Goal: Task Accomplishment & Management: Use online tool/utility

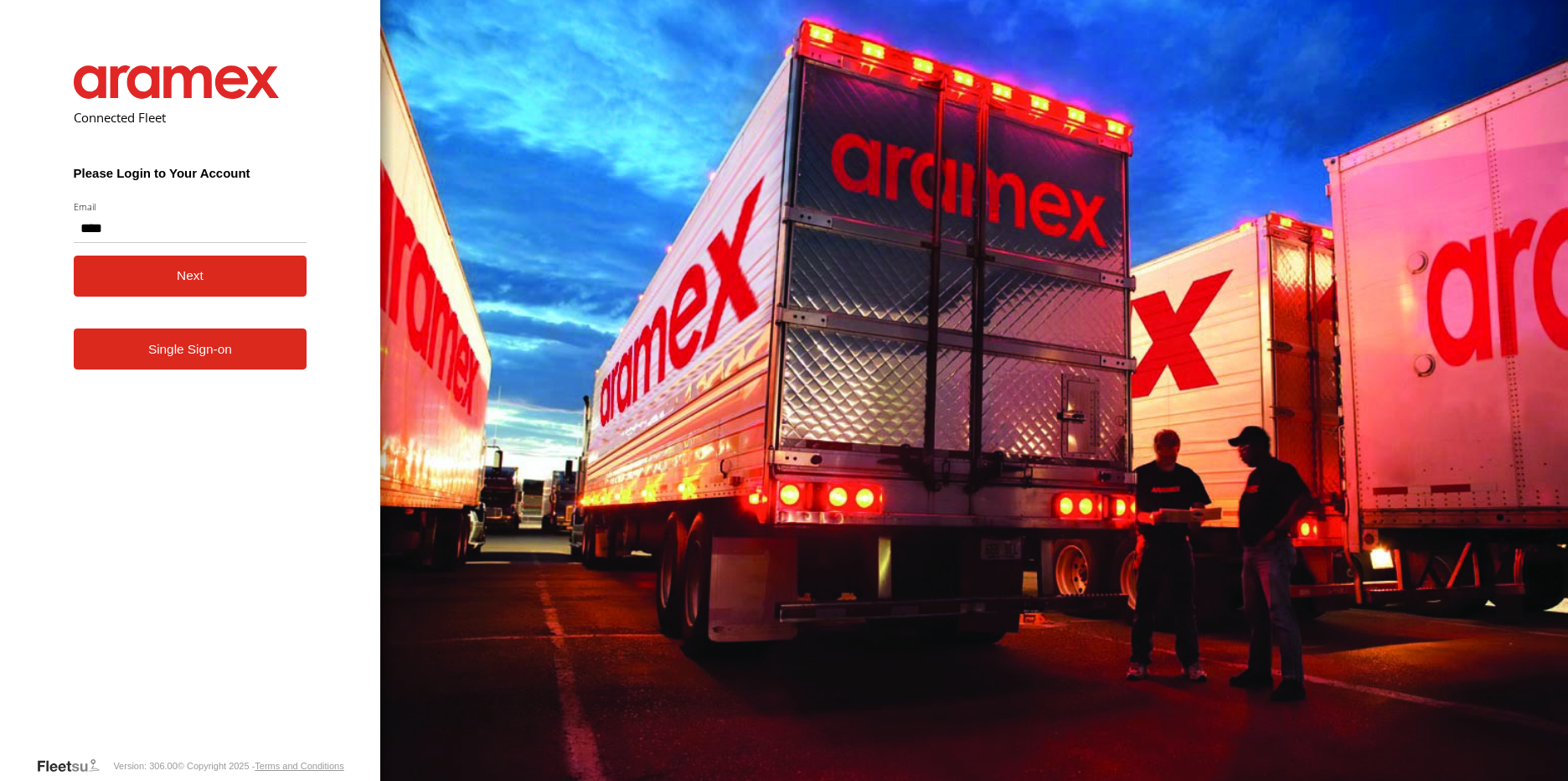
type input "**********"
click at [200, 277] on button "Next" at bounding box center [191, 276] width 233 height 42
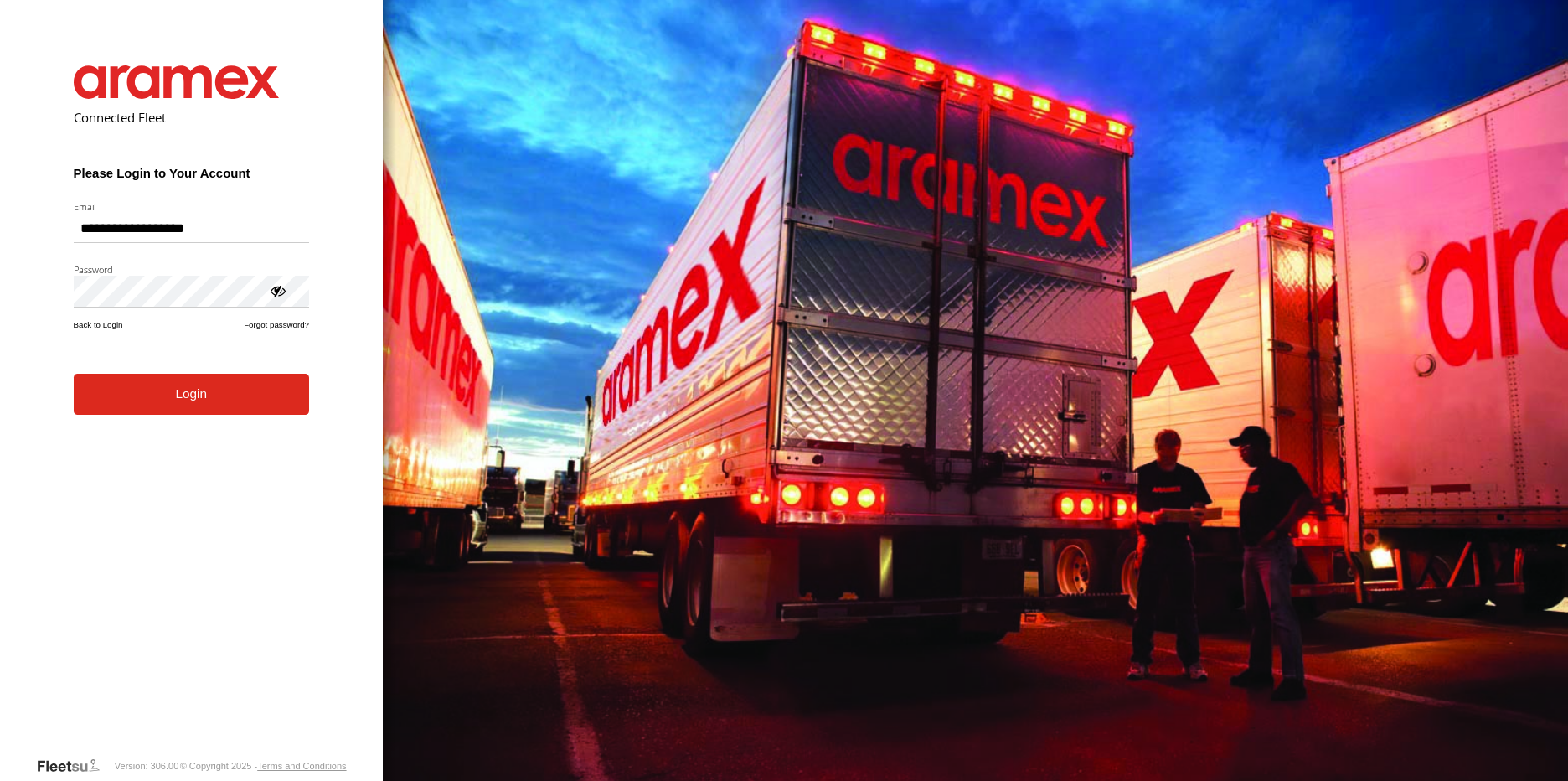
click at [229, 390] on button "Login" at bounding box center [192, 394] width 235 height 42
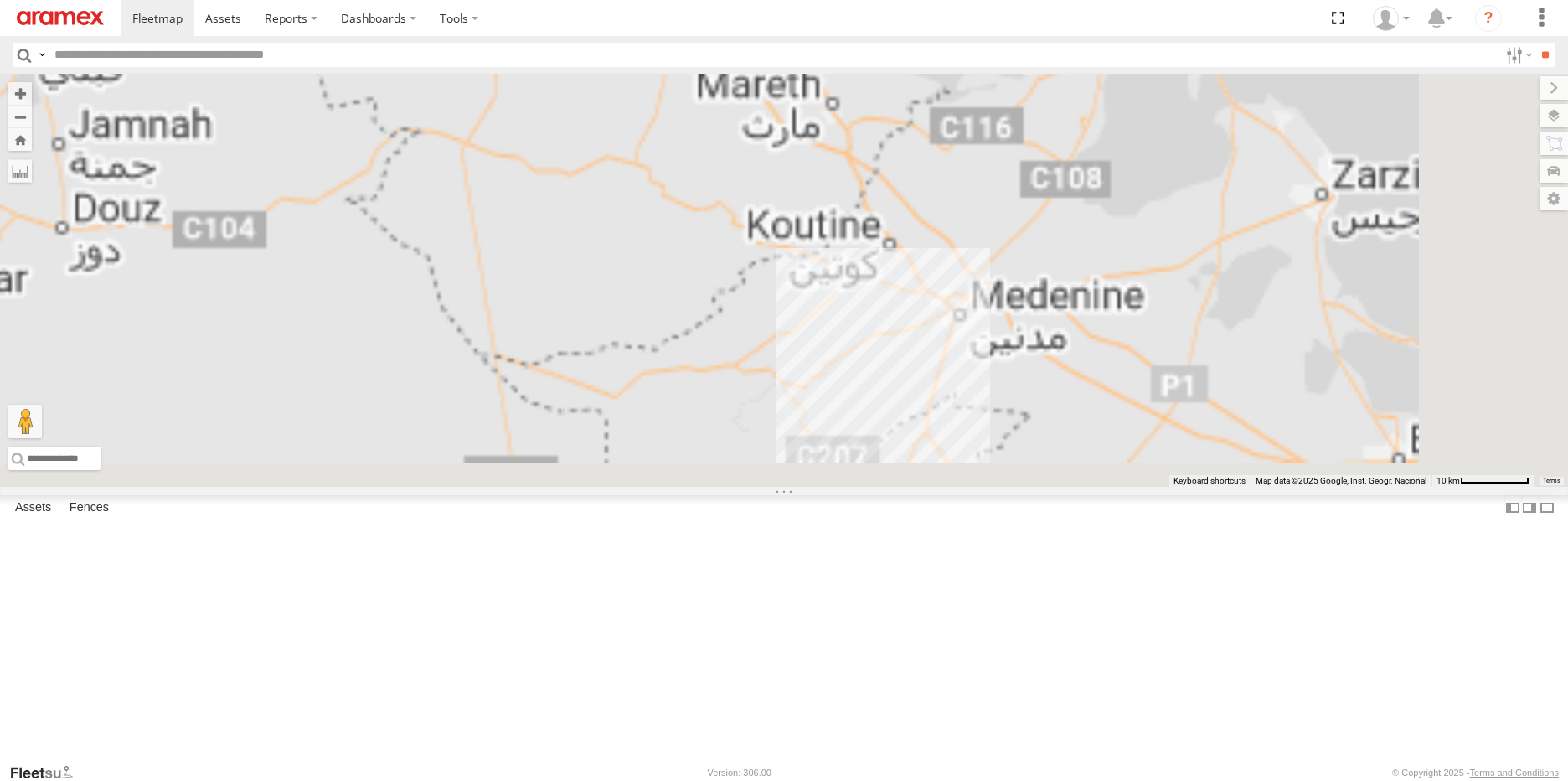
drag, startPoint x: 1231, startPoint y: 645, endPoint x: 863, endPoint y: 12, distance: 732.2
click at [863, 12] on body at bounding box center [784, 390] width 1568 height 781
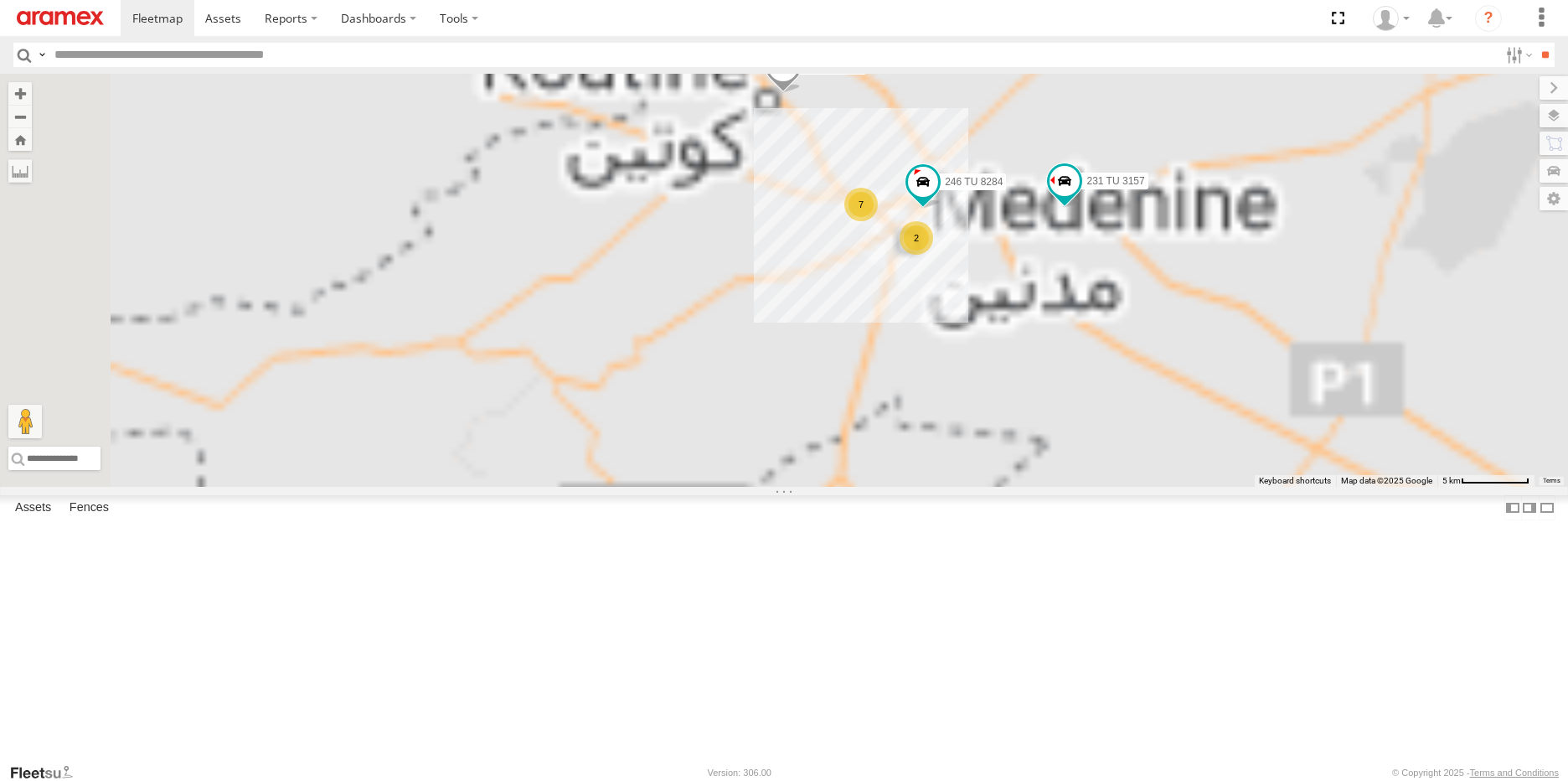
drag, startPoint x: 1077, startPoint y: 533, endPoint x: 850, endPoint y: 317, distance: 313.3
click at [850, 317] on div "245 TU 9054 231 TU 3157 245 TU 9066 7 2 246 TU 8284" at bounding box center [784, 281] width 1568 height 413
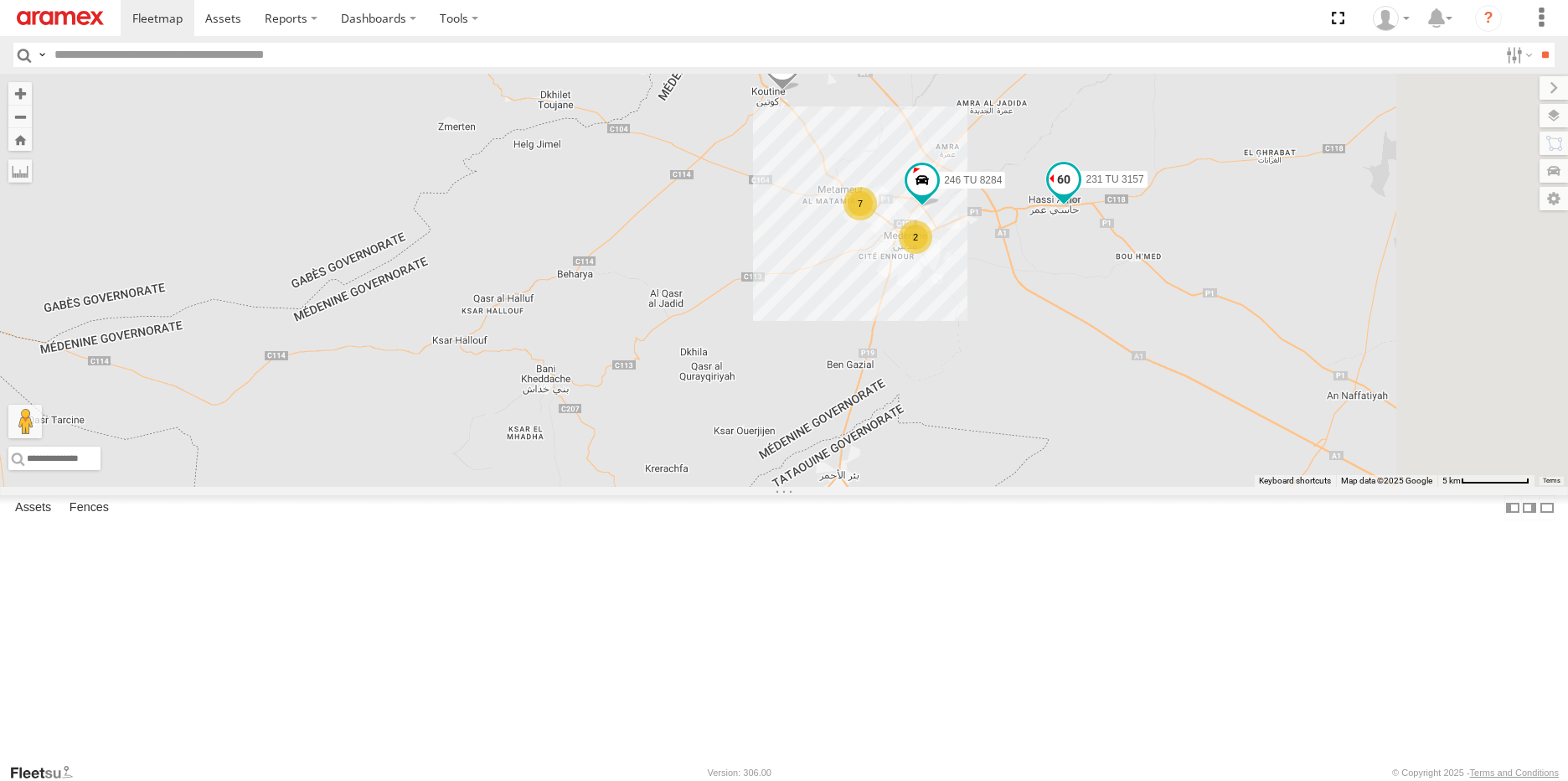
click at [1079, 195] on span at bounding box center [1064, 179] width 30 height 30
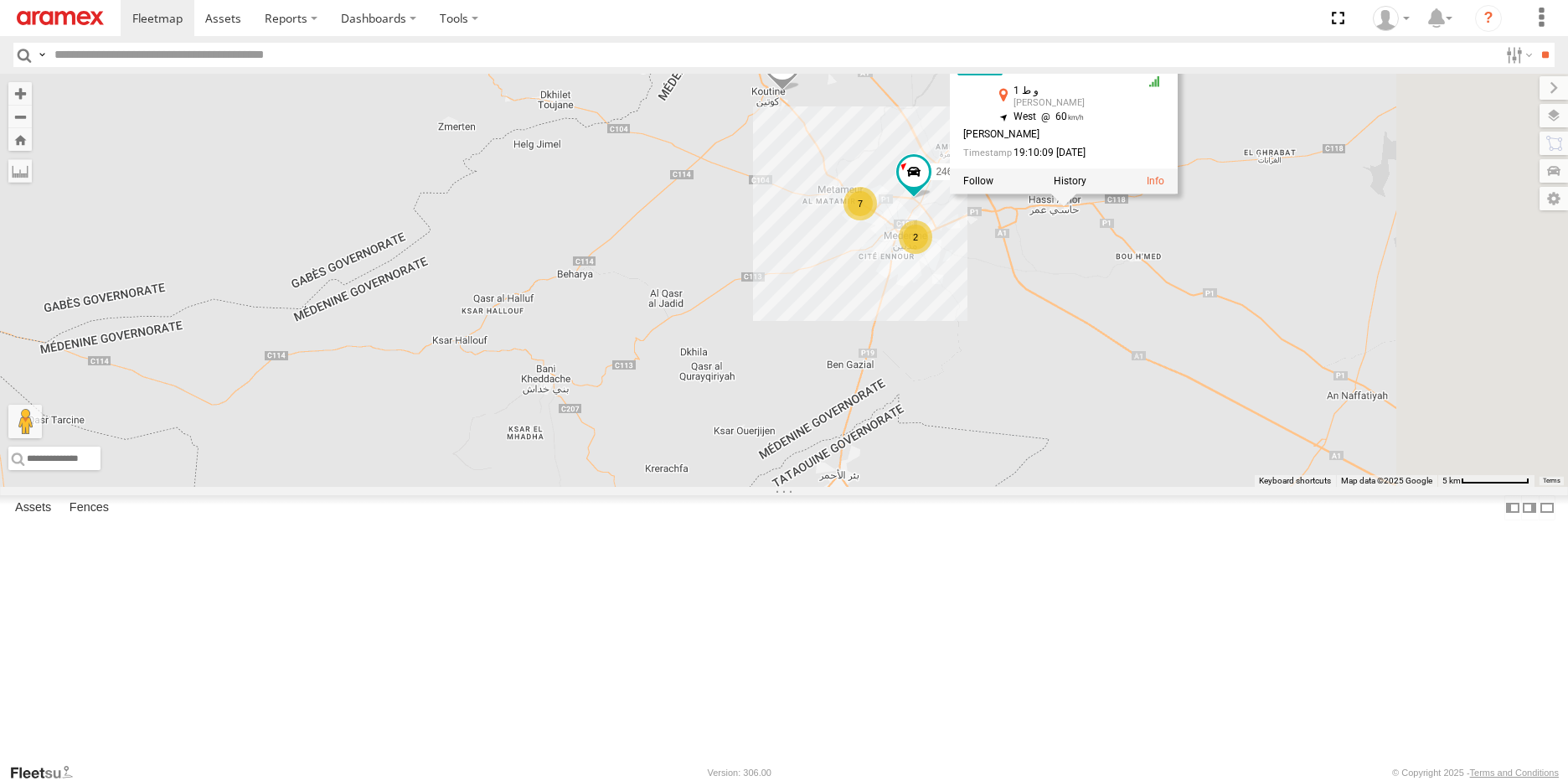
click at [1252, 429] on div "245 TU 9054 231 TU 3157 245 TU 9066 7 2 246 TU 8284 231 TU 3157 Mednine Branch …" at bounding box center [784, 281] width 1568 height 413
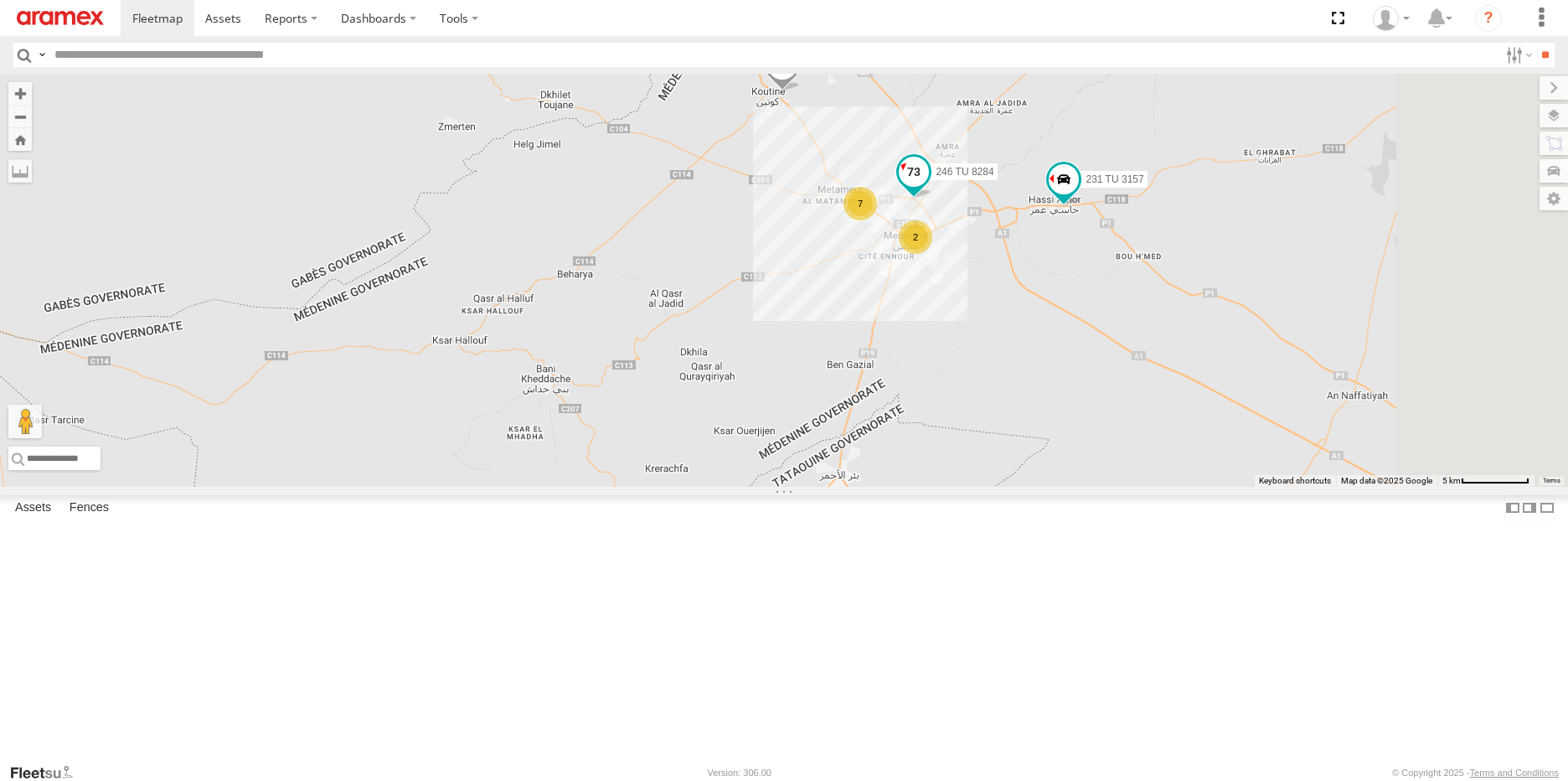
click at [929, 187] on span at bounding box center [914, 171] width 30 height 30
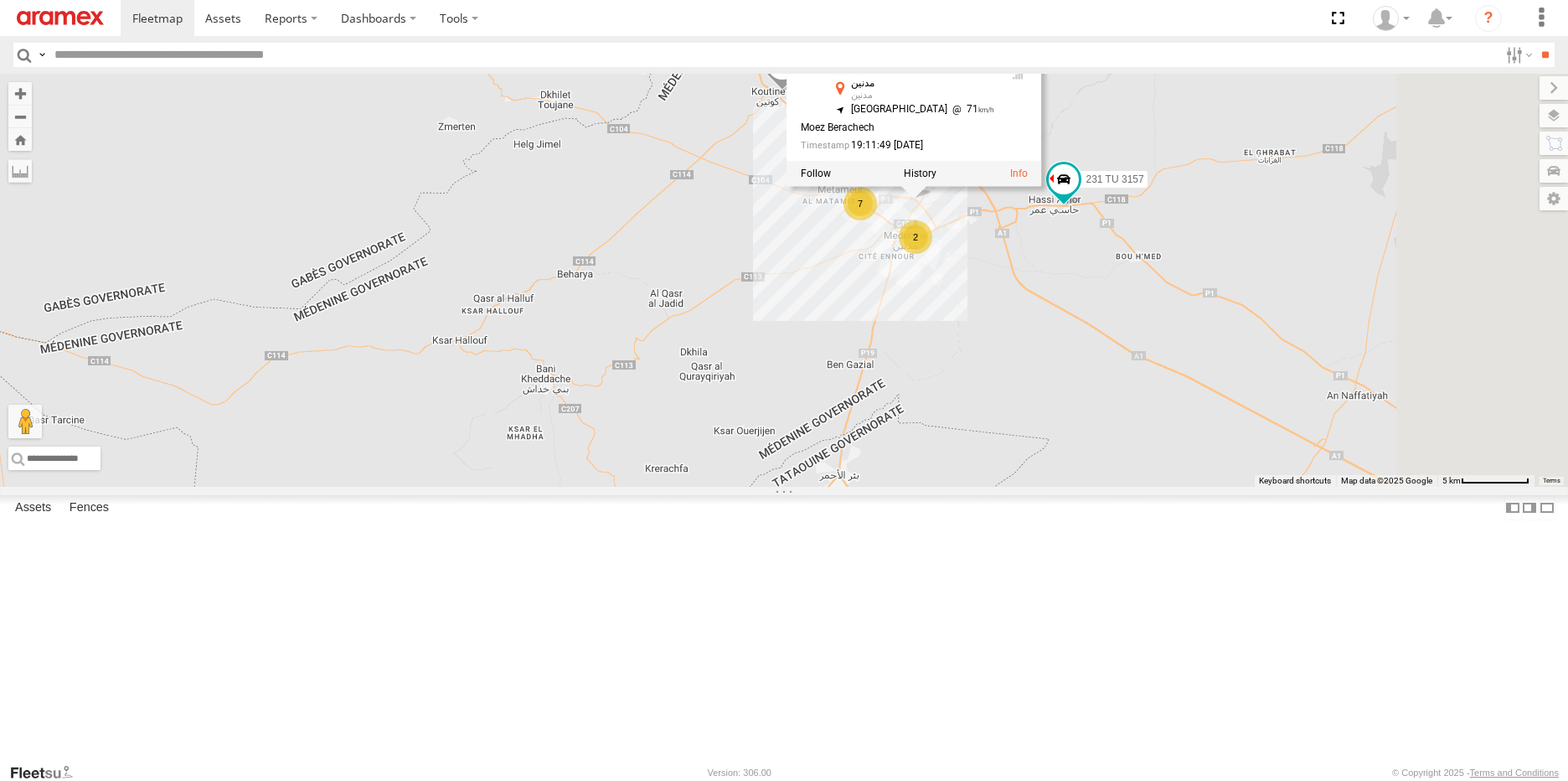
click at [1170, 370] on div "245 TU 9054 231 TU 3157 245 TU 9066 7 2 246 TU 8284 246 TU 8284 Mednine Branch …" at bounding box center [784, 281] width 1568 height 413
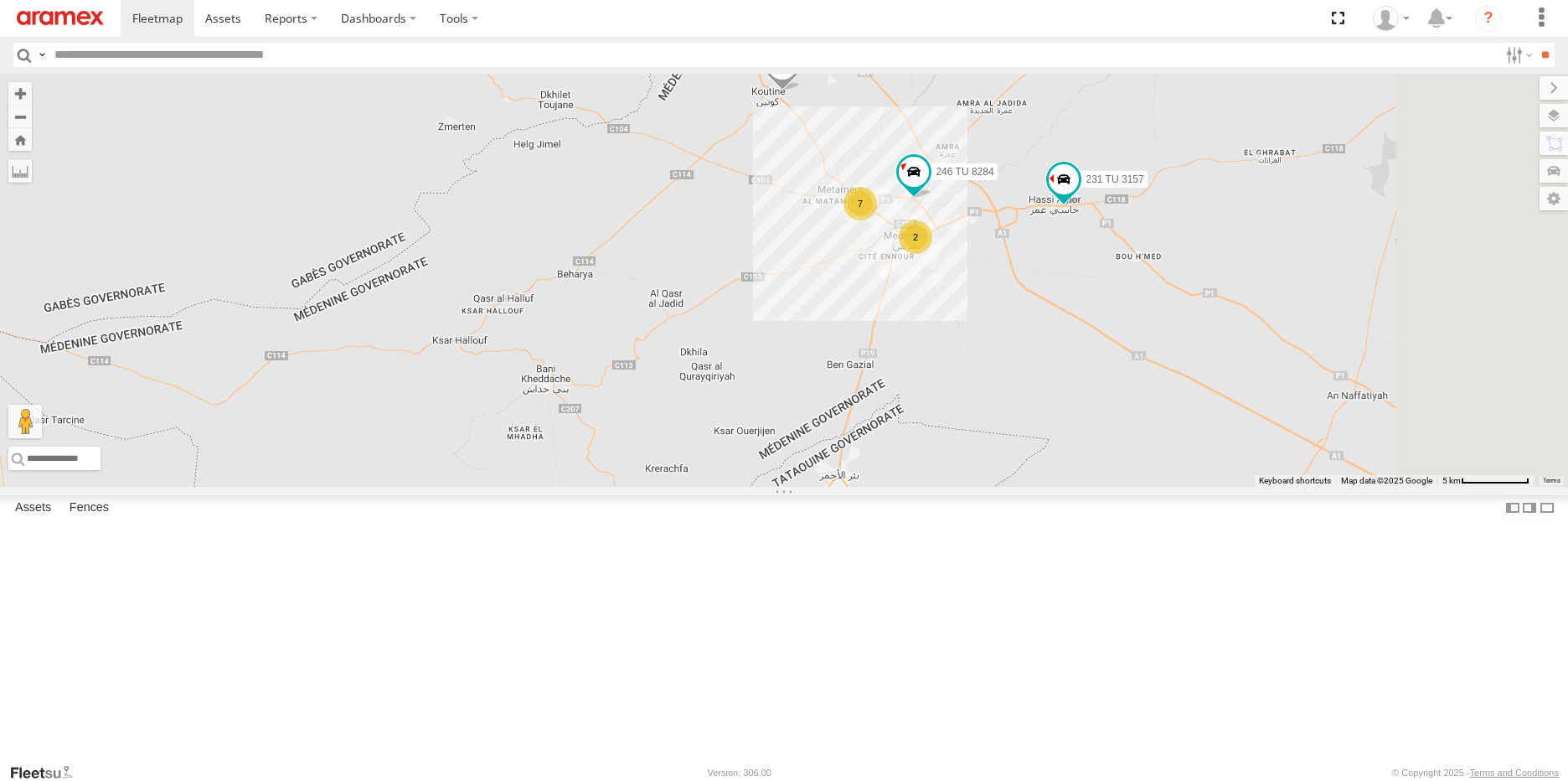
click at [801, 91] on span at bounding box center [782, 69] width 37 height 45
click at [1000, 299] on div "245 TU 9054 231 TU 3157 245 TU 9066 7 2 246 TU 8284 [GEOGRAPHIC_DATA] 33.44159 …" at bounding box center [784, 281] width 1568 height 413
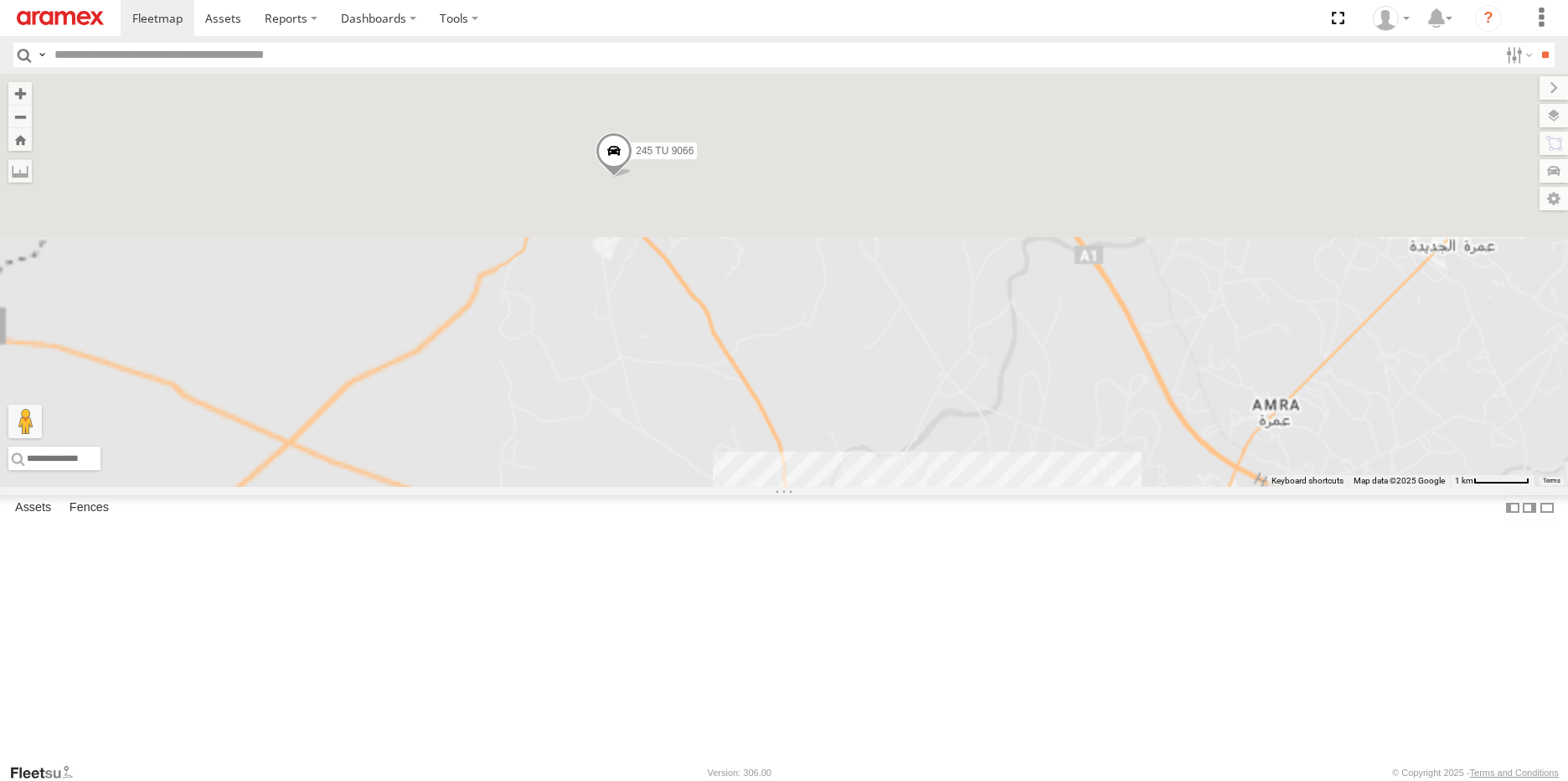
drag, startPoint x: 677, startPoint y: 200, endPoint x: 852, endPoint y: 710, distance: 539.2
click at [852, 486] on div "245 TU 9054 231 TU 3157 245 TU 9066 246 TU 8284 7 2" at bounding box center [784, 281] width 1568 height 413
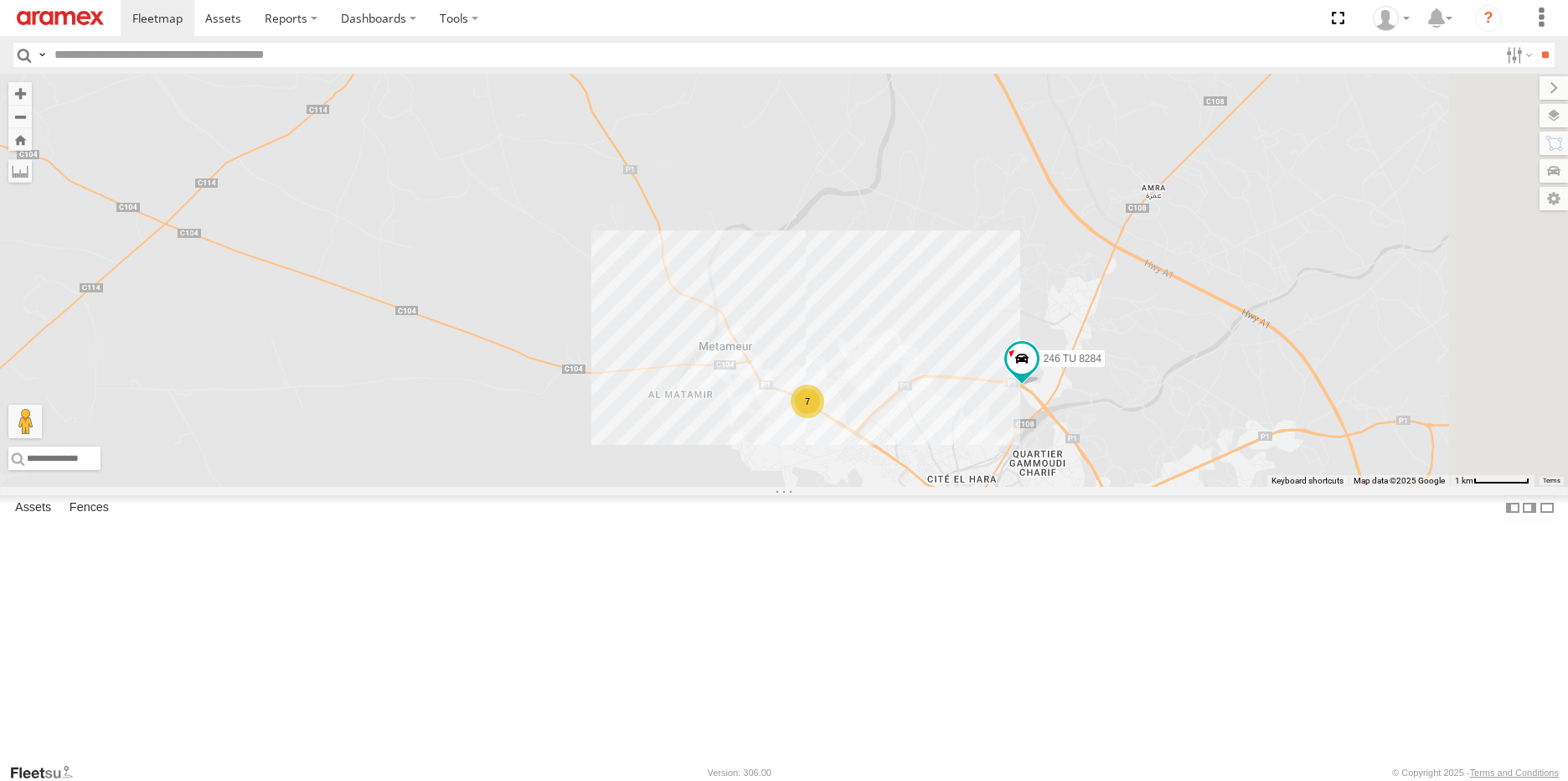
drag, startPoint x: 1022, startPoint y: 695, endPoint x: 858, endPoint y: 405, distance: 333.2
click at [858, 405] on div "245 TU 9054 231 TU 3157 245 TU 9066 246 TU 8284 7 2" at bounding box center [784, 281] width 1568 height 413
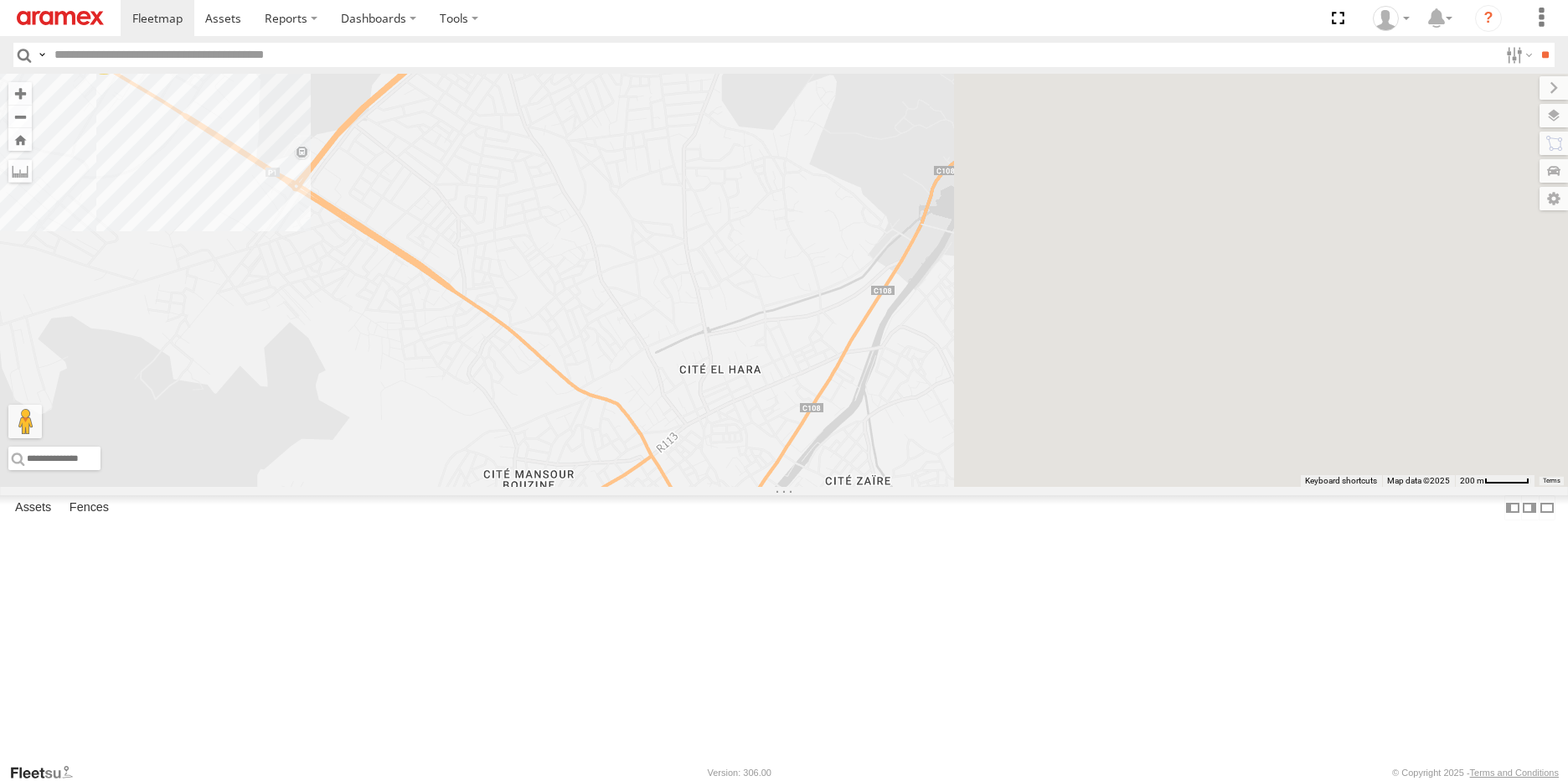
drag, startPoint x: 1211, startPoint y: 573, endPoint x: 804, endPoint y: 504, distance: 412.8
click at [804, 486] on div "245 TU 9054 231 TU 3157 245 TU 9066 246 TU 8284 245 TU 9053 231 TU 3163 7" at bounding box center [784, 281] width 1568 height 413
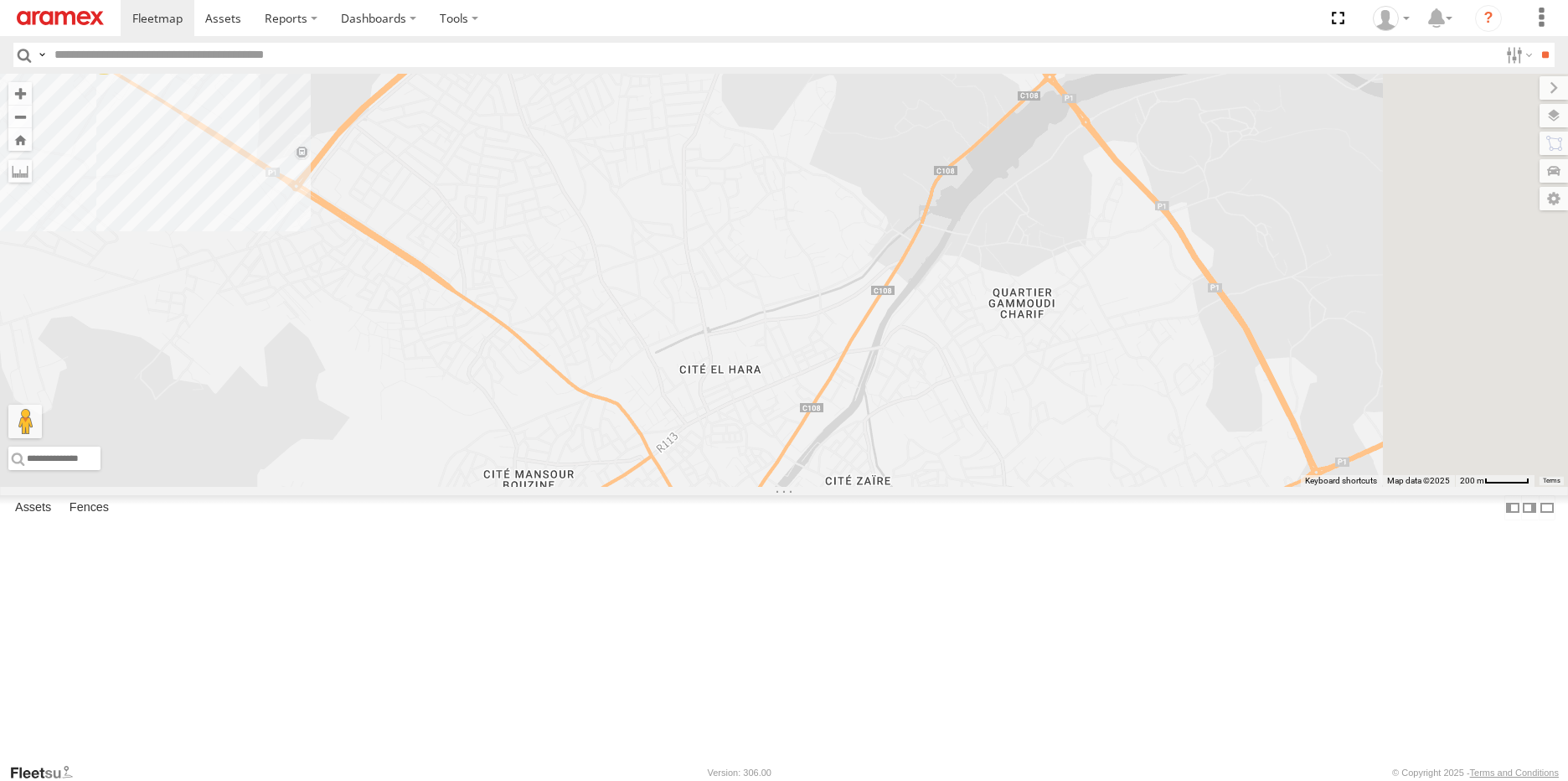
click at [874, 557] on span at bounding box center [854, 534] width 37 height 45
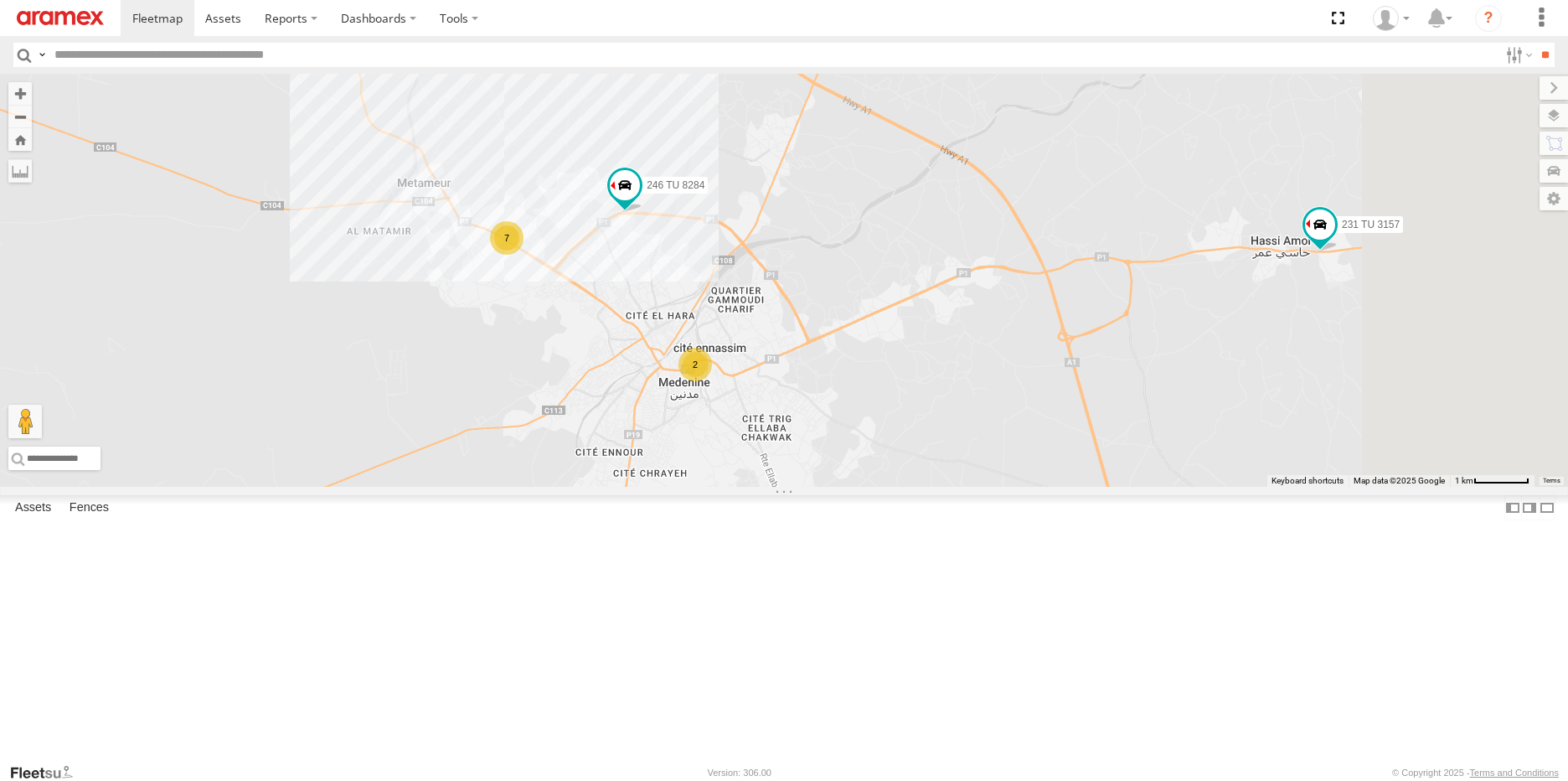
drag, startPoint x: 1230, startPoint y: 688, endPoint x: 1039, endPoint y: 482, distance: 280.9
click at [1039, 482] on div "245 TU 9054 231 TU 3157 245 TU 9066 246 TU 8284 7 2" at bounding box center [784, 281] width 1568 height 413
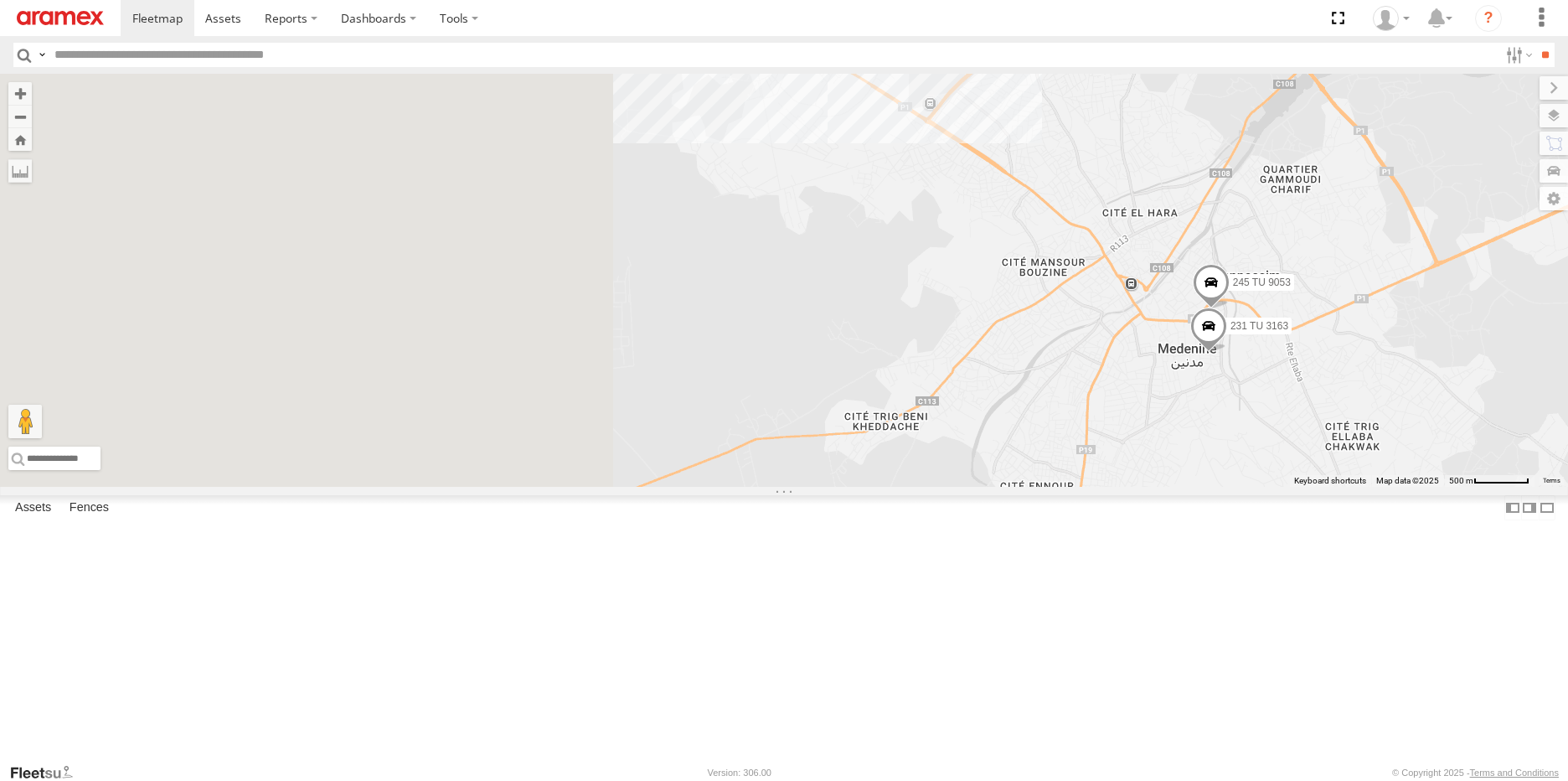
drag, startPoint x: 479, startPoint y: 508, endPoint x: 1044, endPoint y: 554, distance: 566.9
click at [1044, 486] on div "245 TU 9054 231 TU 3157 245 TU 9066 246 TU 8284 7 245 TU 9053 231 TU 3163" at bounding box center [784, 281] width 1568 height 413
